Goal: Find specific page/section: Find specific page/section

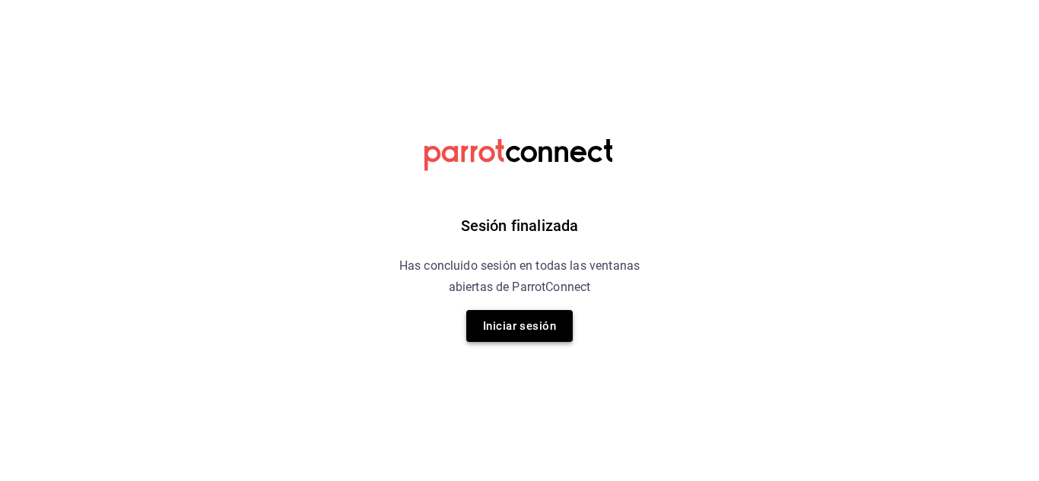
click at [497, 319] on button "Iniciar sesión" at bounding box center [519, 326] width 106 height 32
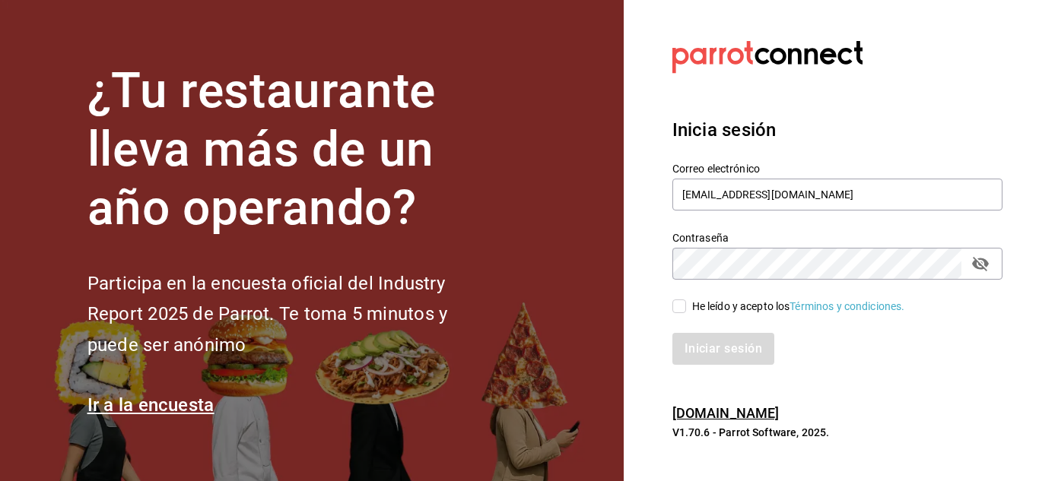
click at [684, 309] on input "He leído y acepto los Términos y condiciones." at bounding box center [679, 307] width 14 height 14
checkbox input "true"
click at [726, 352] on button "Iniciar sesión" at bounding box center [723, 349] width 103 height 32
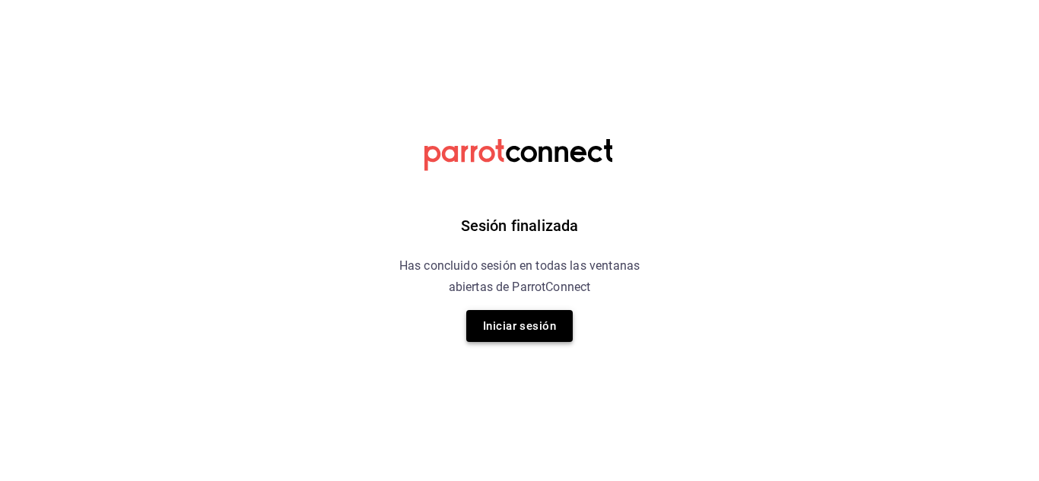
click at [525, 326] on button "Iniciar sesión" at bounding box center [519, 326] width 106 height 32
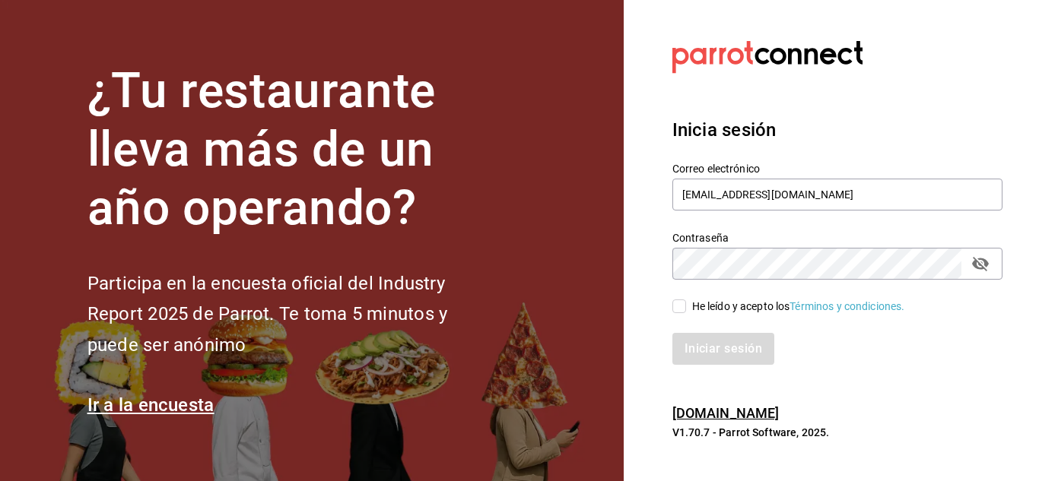
click at [680, 311] on input "He leído y acepto los Términos y condiciones." at bounding box center [679, 307] width 14 height 14
checkbox input "true"
click at [762, 346] on button "Iniciar sesión" at bounding box center [723, 349] width 103 height 32
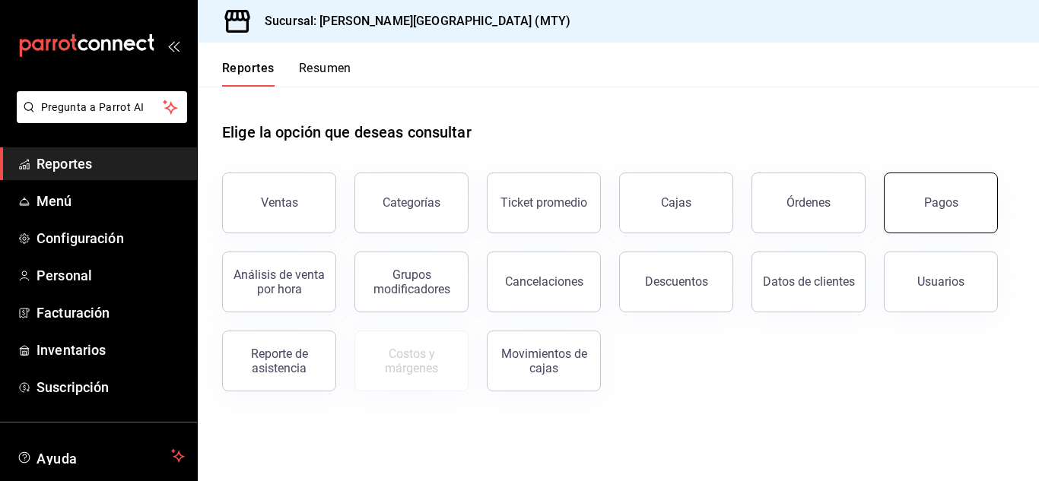
click at [935, 190] on button "Pagos" at bounding box center [940, 203] width 114 height 61
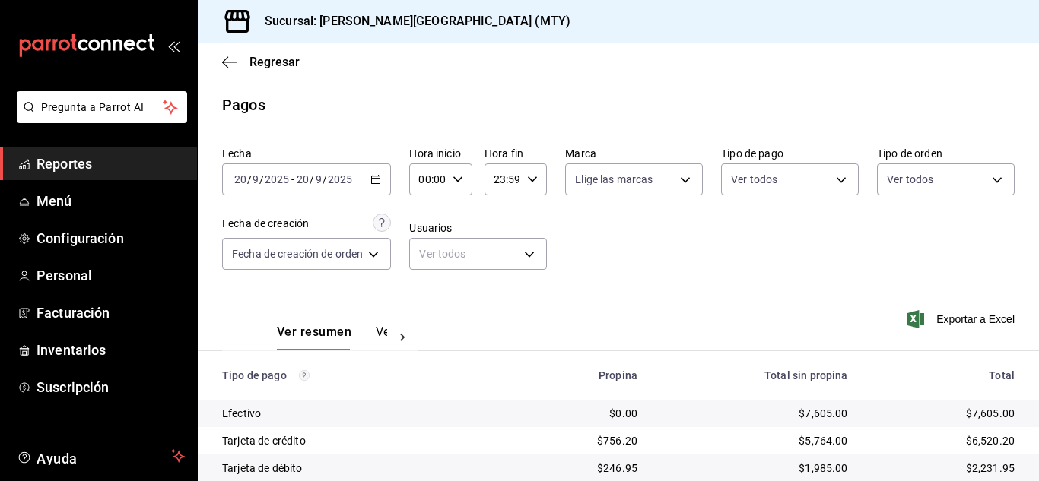
scroll to position [81, 0]
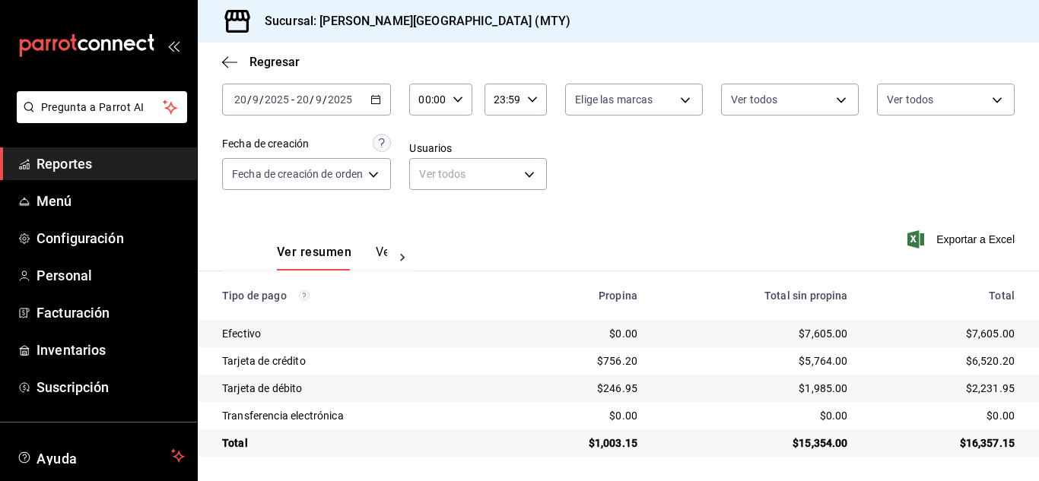
click at [57, 179] on link "Reportes" at bounding box center [98, 163] width 197 height 33
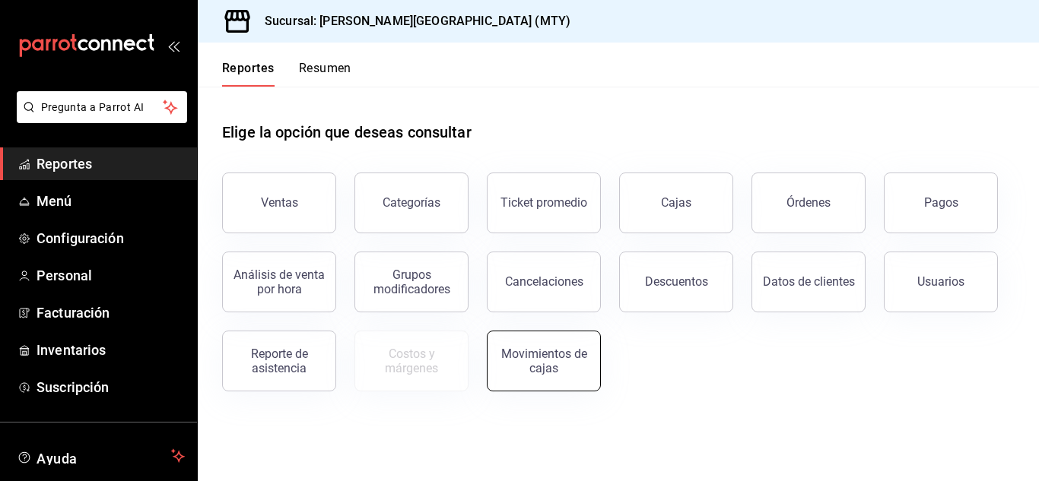
click at [547, 335] on button "Movimientos de cajas" at bounding box center [544, 361] width 114 height 61
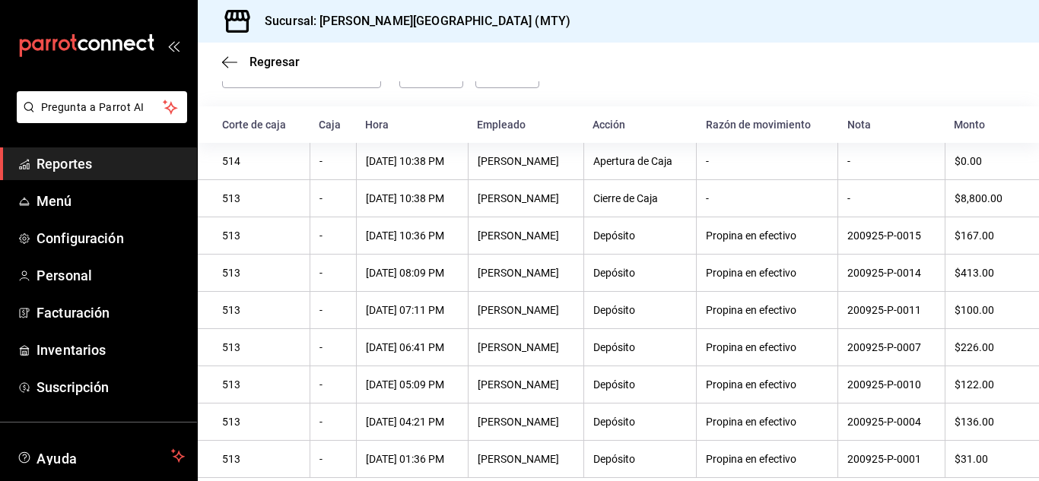
scroll to position [106, 0]
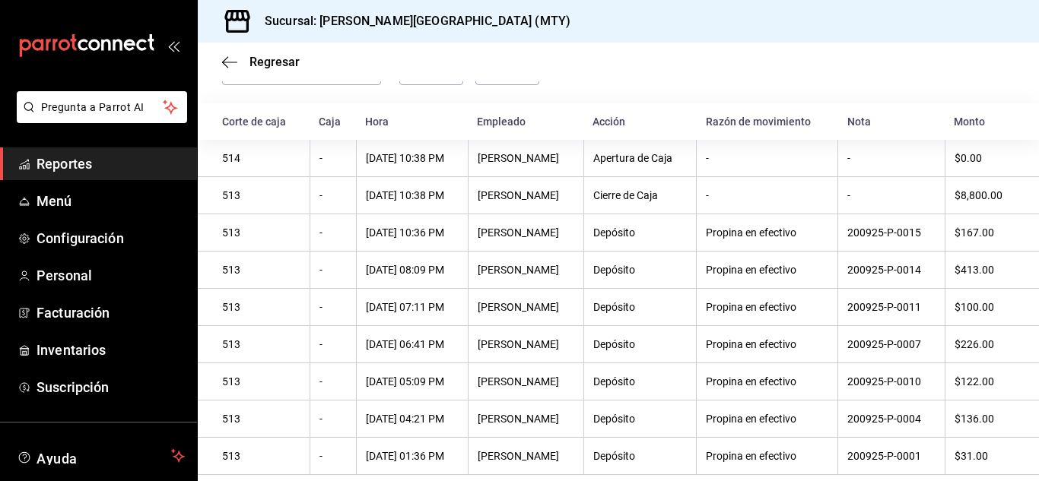
click at [78, 163] on span "Reportes" at bounding box center [110, 164] width 148 height 21
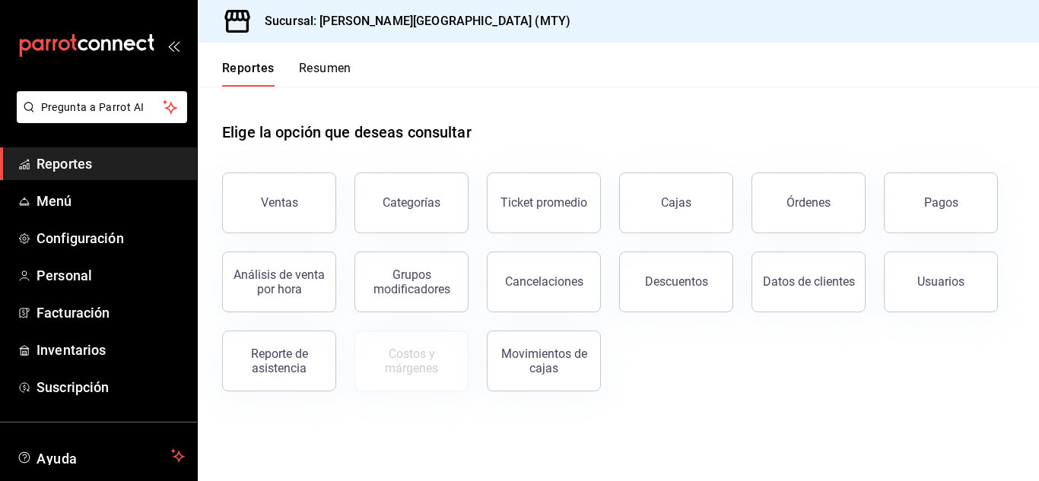
click at [328, 67] on button "Resumen" at bounding box center [325, 74] width 52 height 26
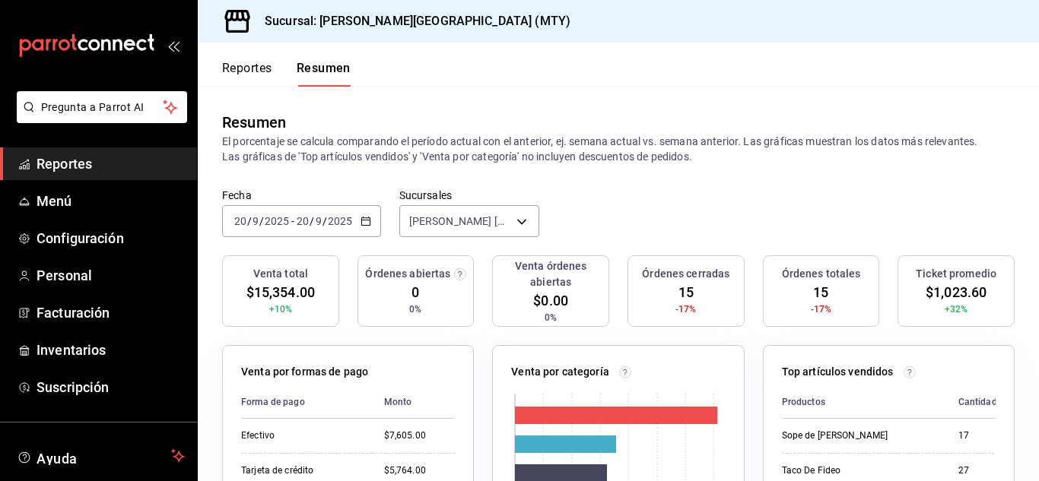
click at [362, 222] on icon "button" at bounding box center [365, 221] width 11 height 11
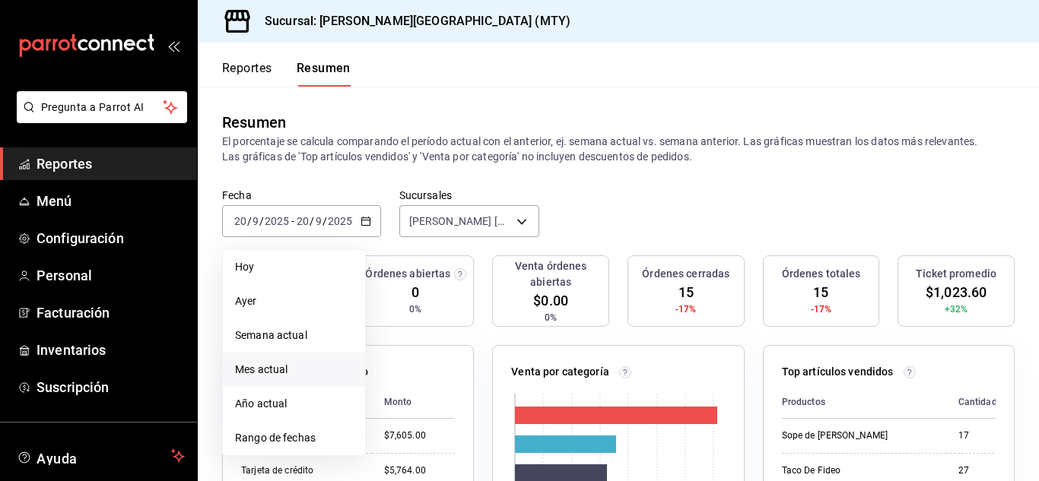
click at [262, 373] on span "Mes actual" at bounding box center [294, 370] width 118 height 16
